Goal: Information Seeking & Learning: Learn about a topic

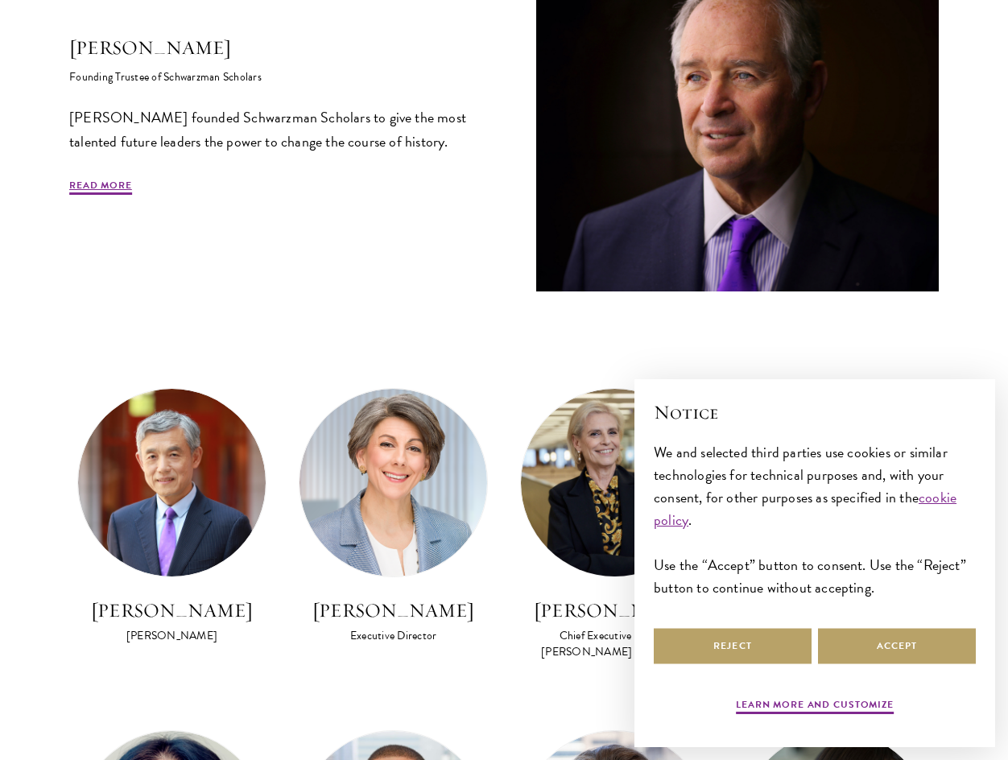
scroll to position [805, 0]
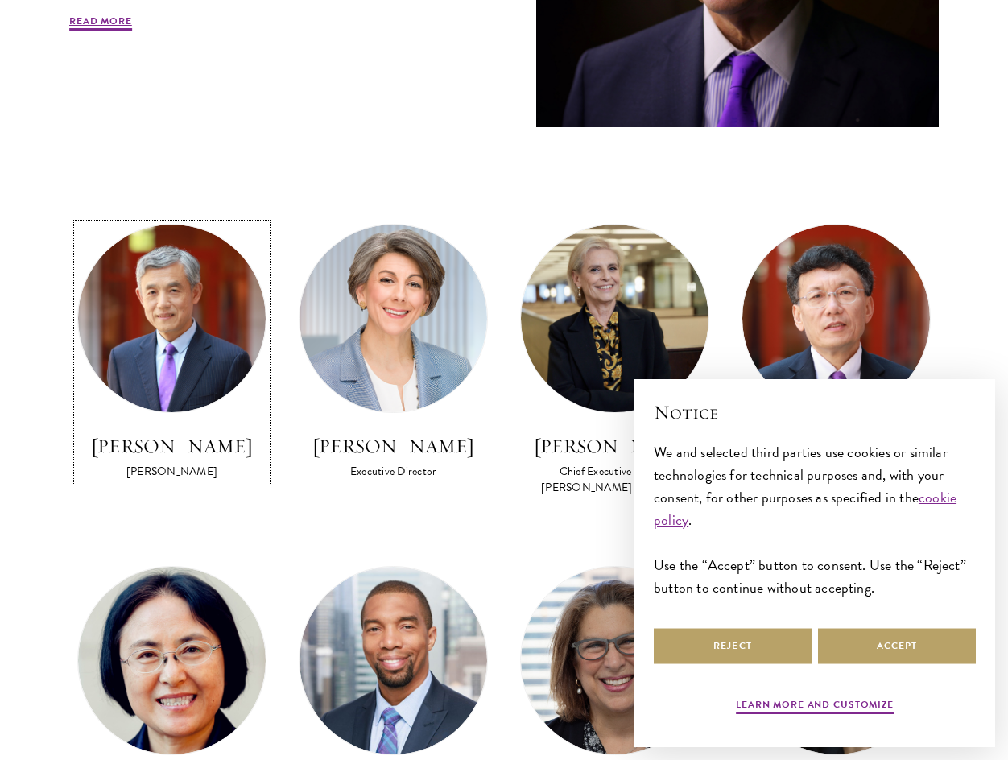
click at [207, 349] on img at bounding box center [172, 319] width 188 height 188
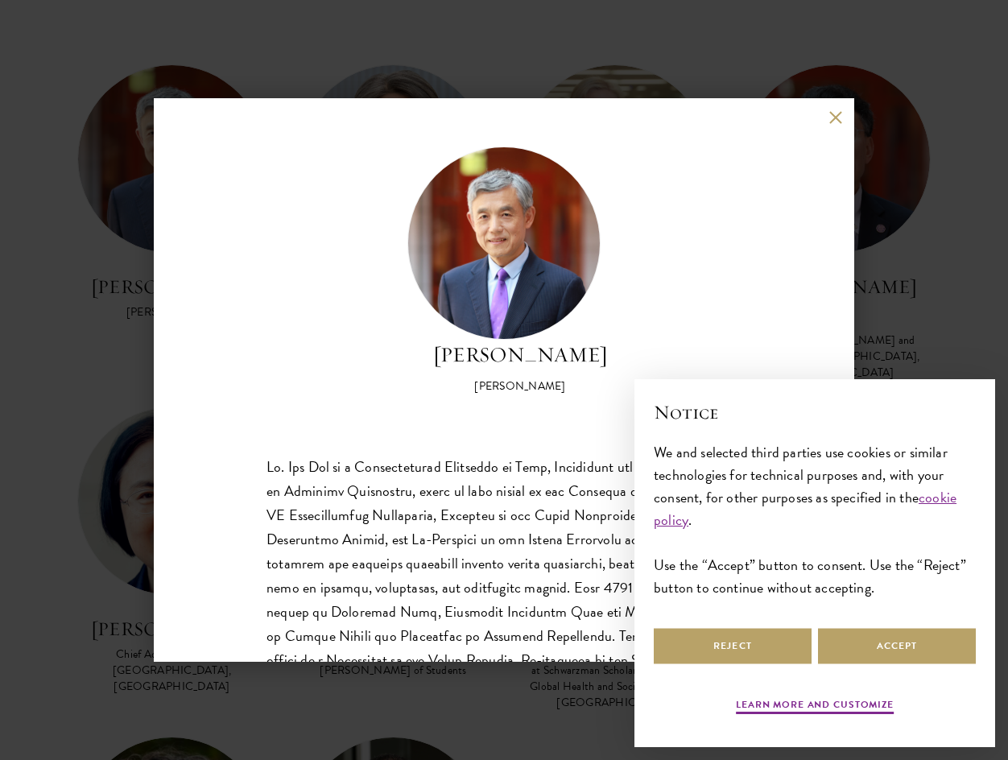
scroll to position [966, 0]
click at [755, 653] on button "Reject" at bounding box center [733, 646] width 158 height 36
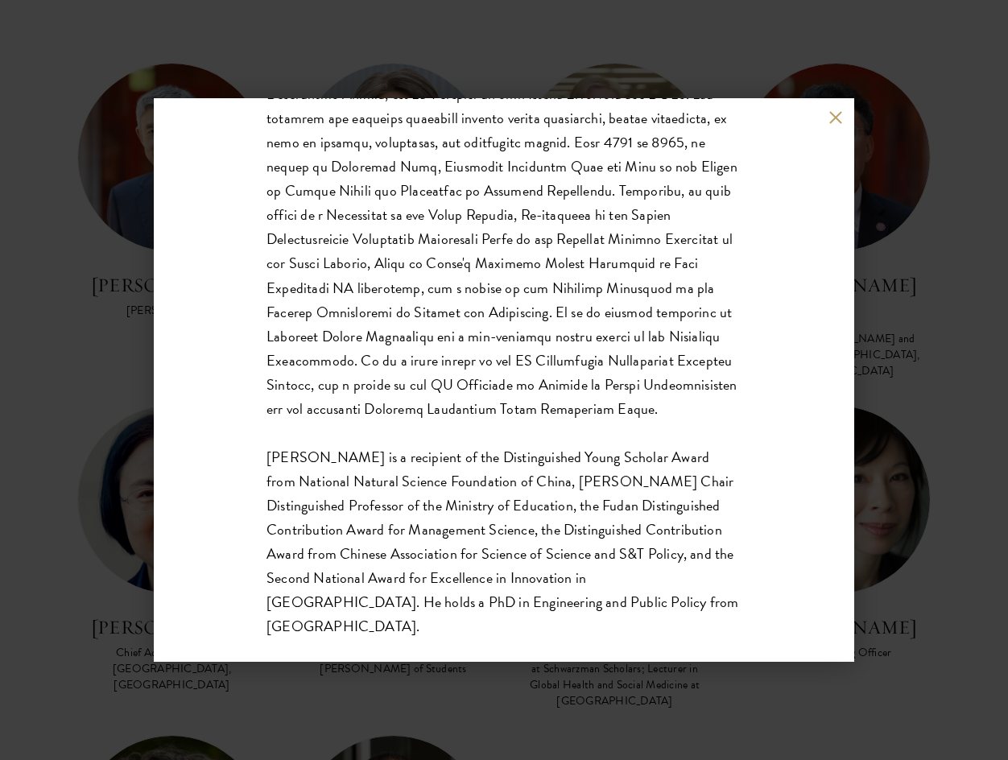
scroll to position [457, 0]
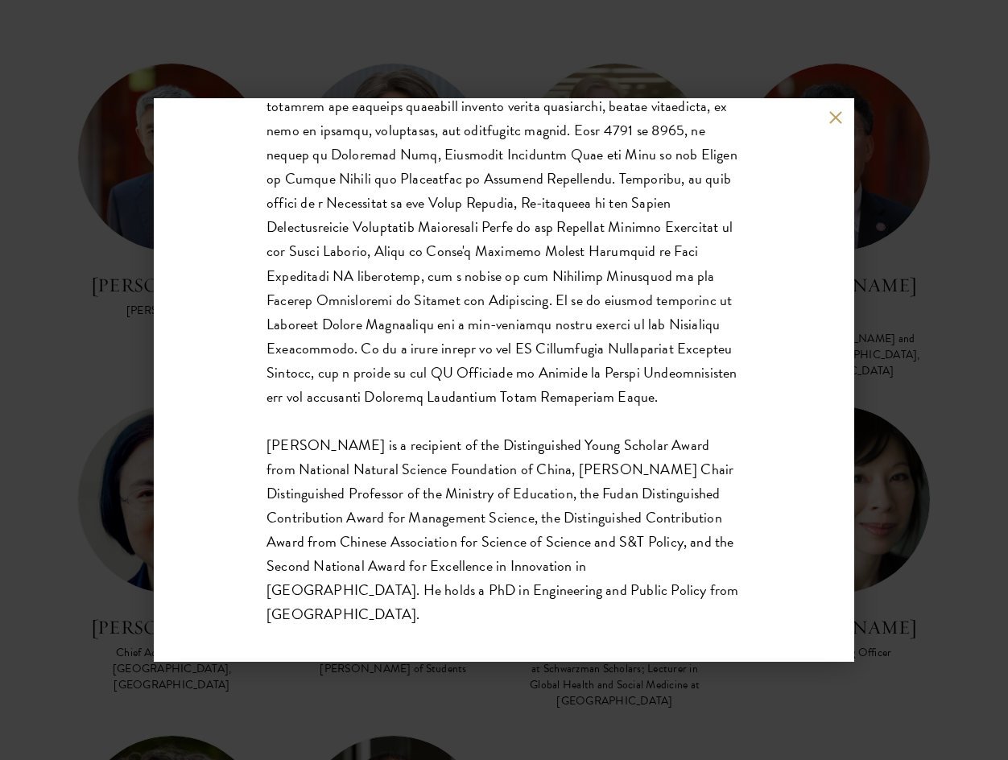
click at [465, 347] on p at bounding box center [504, 203] width 475 height 411
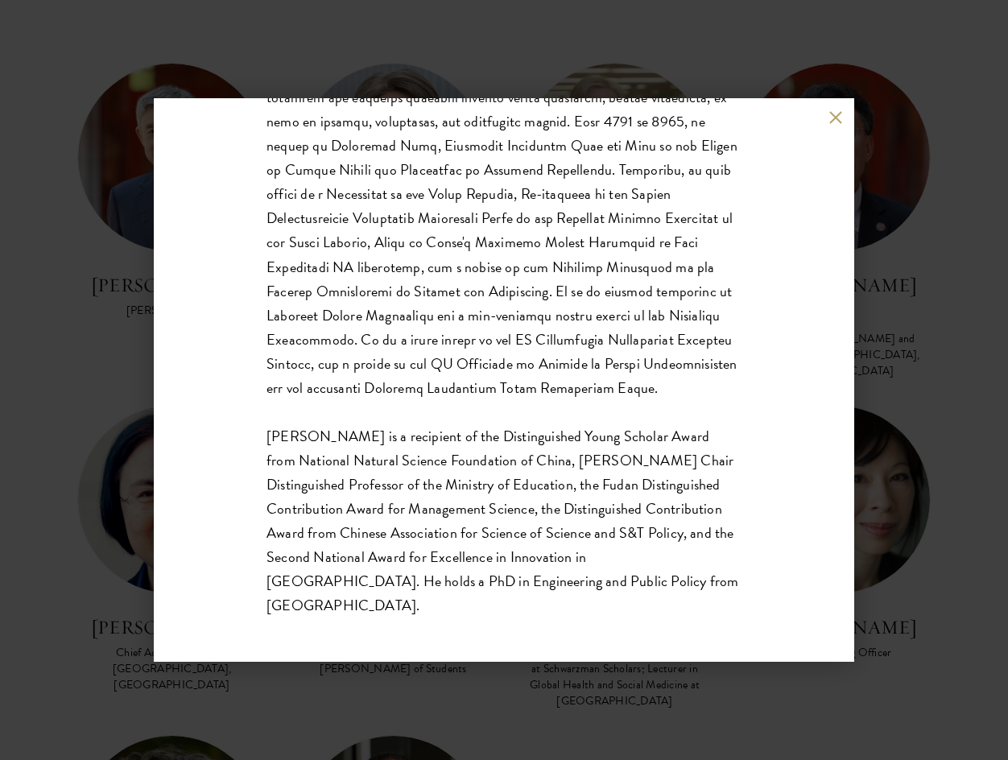
scroll to position [483, 0]
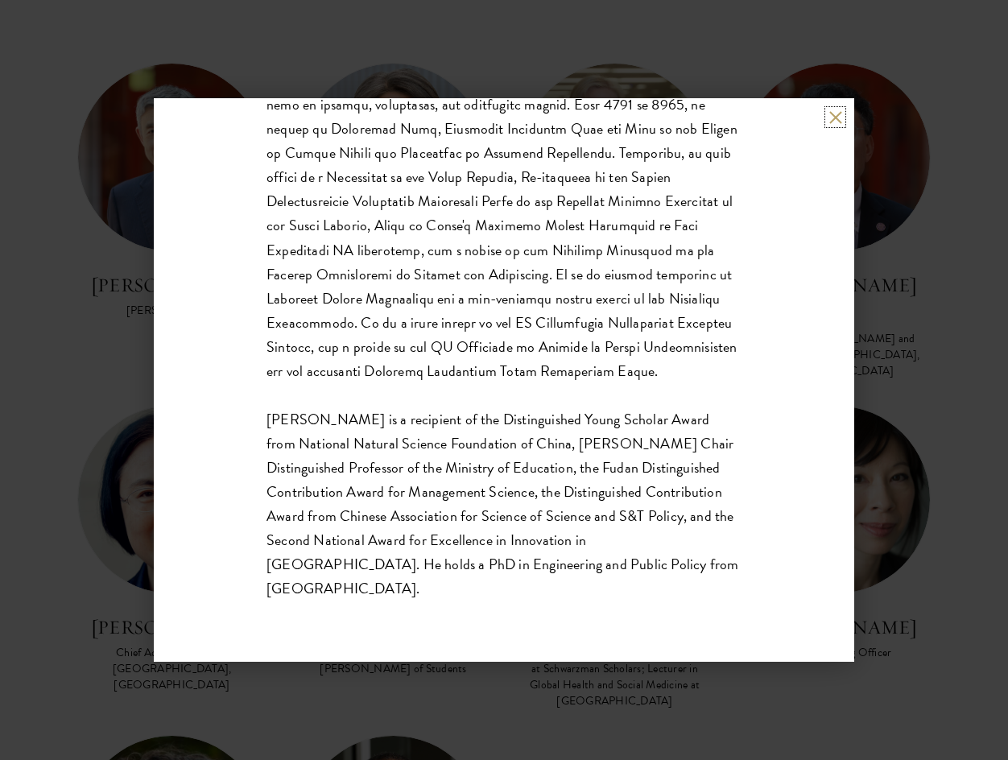
click at [833, 115] on button at bounding box center [836, 117] width 14 height 14
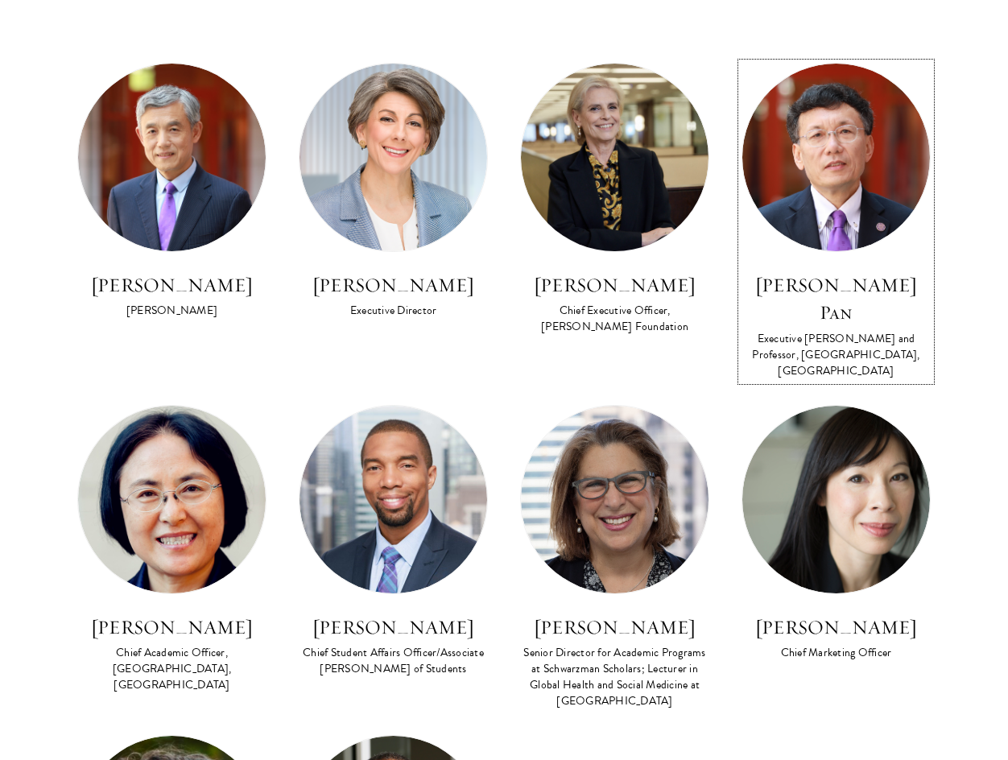
click at [856, 209] on img at bounding box center [836, 158] width 188 height 188
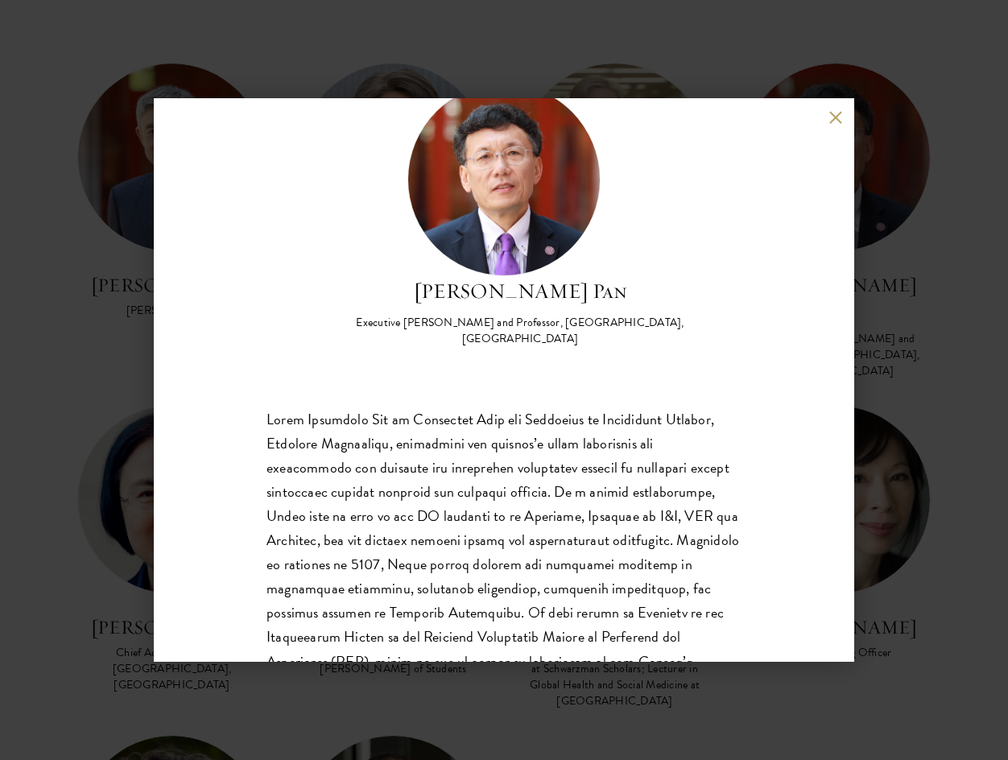
scroll to position [161, 0]
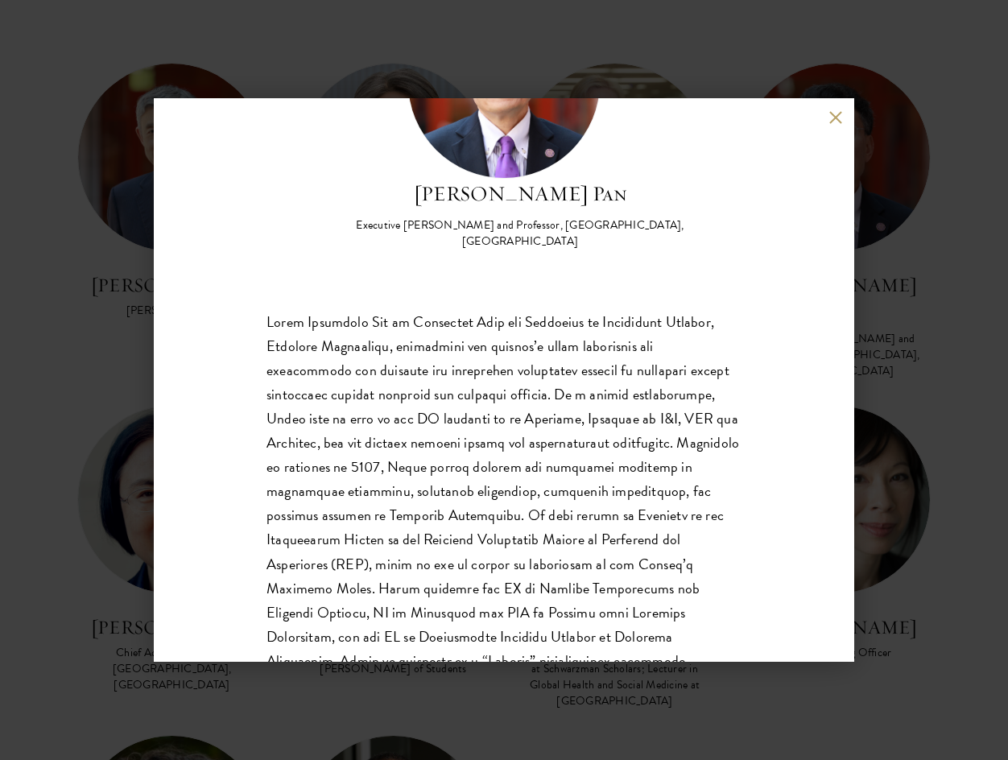
click at [838, 126] on div "[PERSON_NAME] Pan Executive [PERSON_NAME] and Professor, [GEOGRAPHIC_DATA], [GE…" at bounding box center [504, 380] width 701 height 564
click at [831, 122] on button at bounding box center [836, 117] width 14 height 14
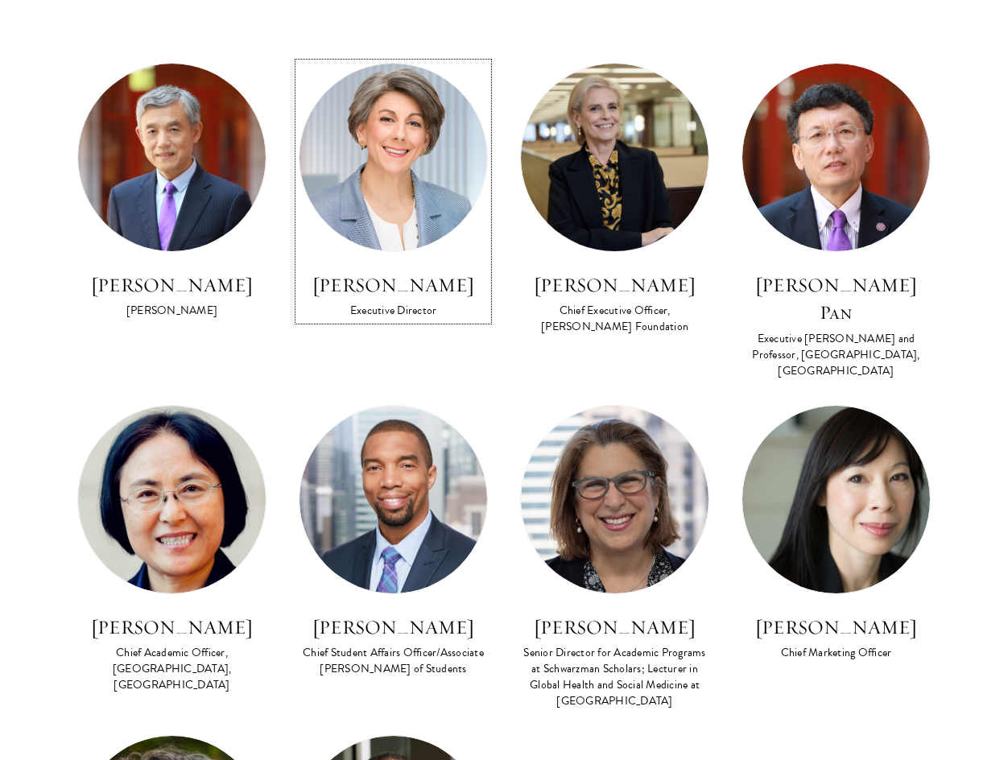
click at [363, 151] on img at bounding box center [394, 158] width 188 height 188
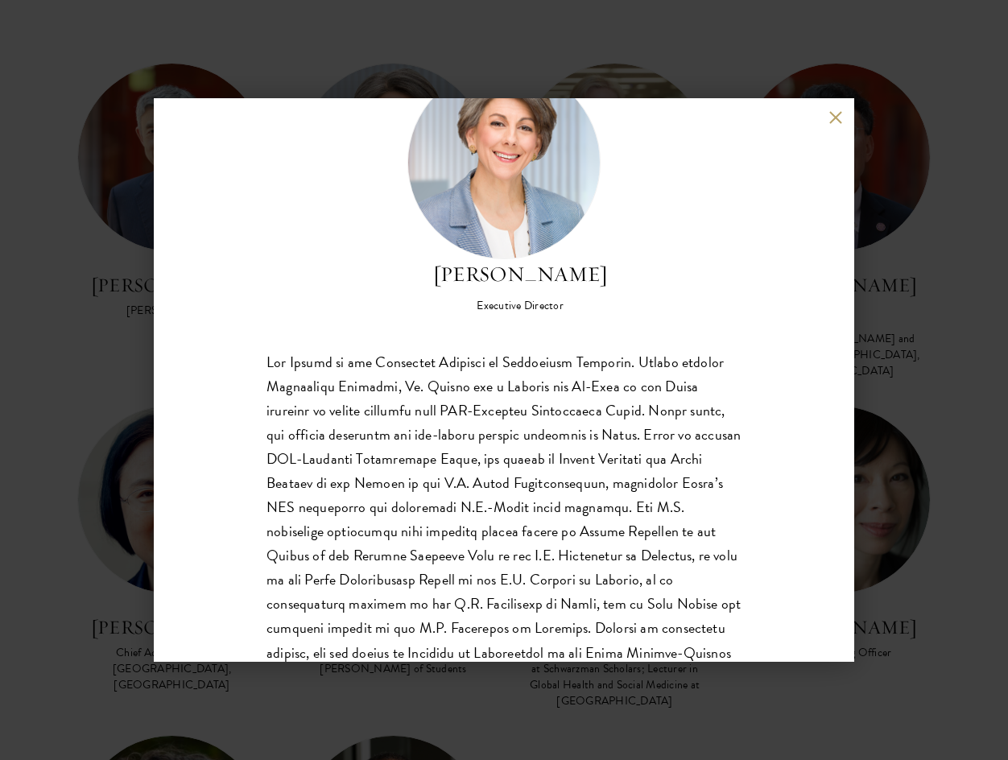
scroll to position [161, 0]
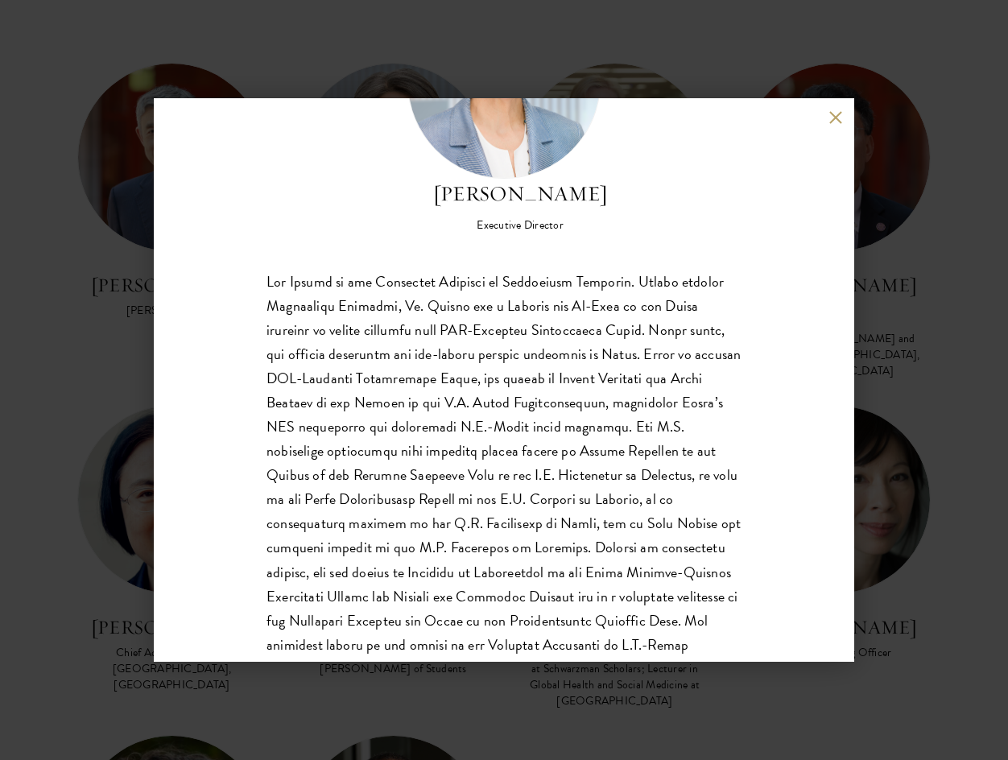
click at [824, 111] on div "[PERSON_NAME] Executive Director [PERSON_NAME] holds a Master of International …" at bounding box center [504, 380] width 701 height 564
click at [839, 123] on button at bounding box center [836, 117] width 14 height 14
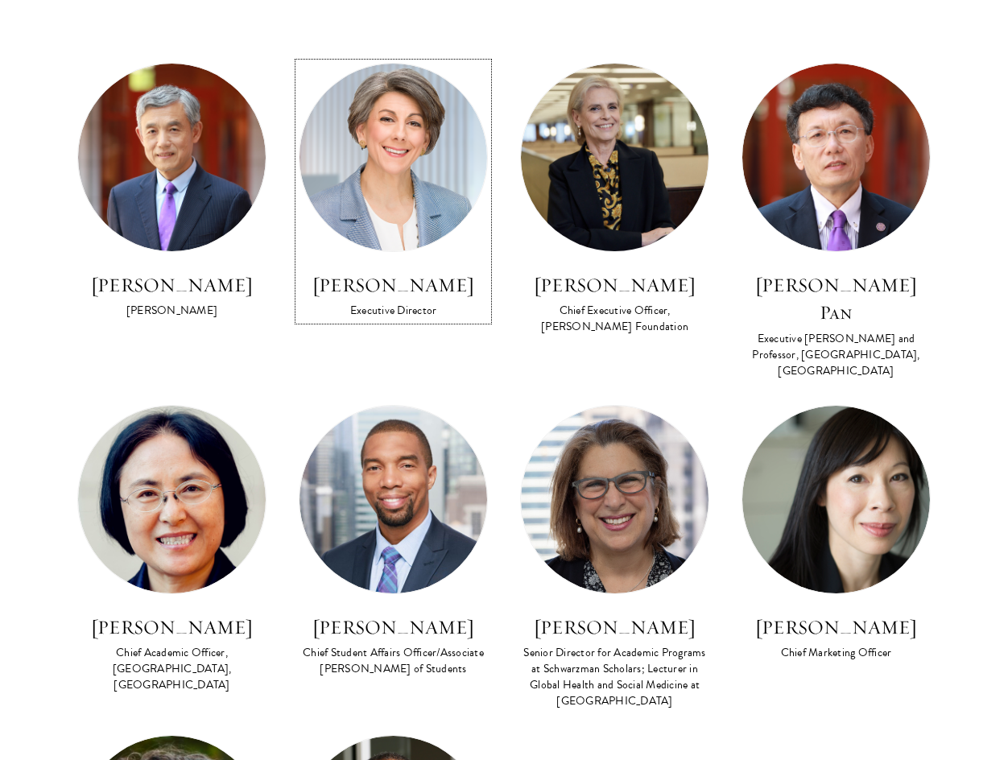
click at [397, 199] on img at bounding box center [394, 158] width 188 height 188
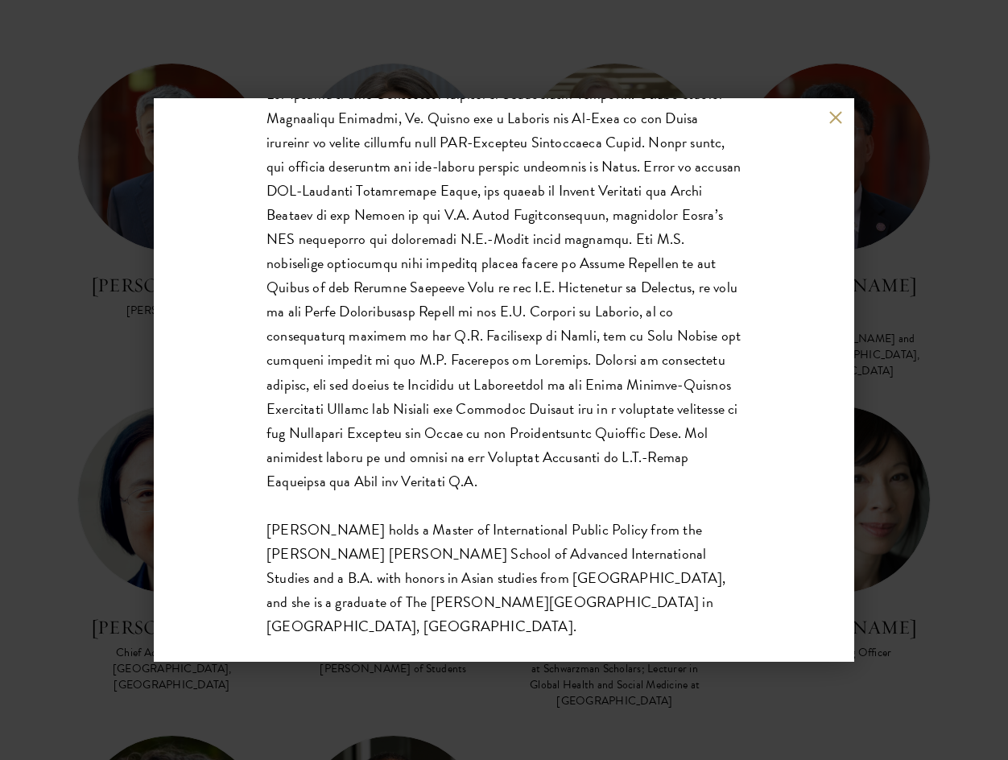
scroll to position [349, 0]
click at [840, 122] on button at bounding box center [836, 117] width 14 height 14
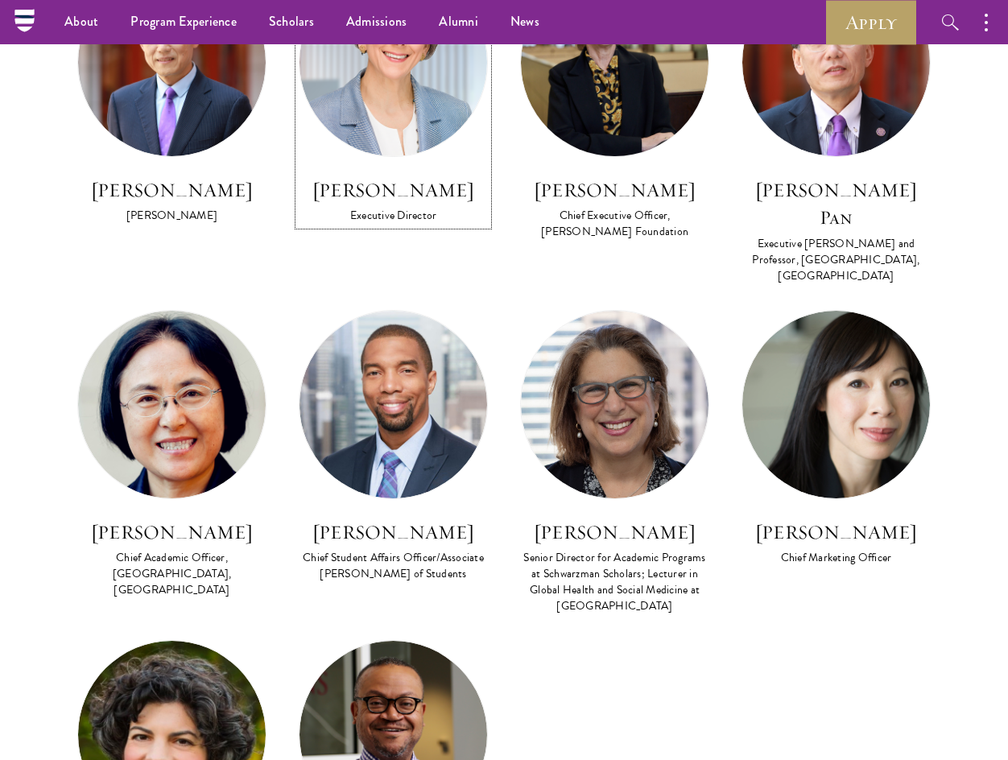
scroll to position [1047, 0]
